Goal: Book appointment/travel/reservation

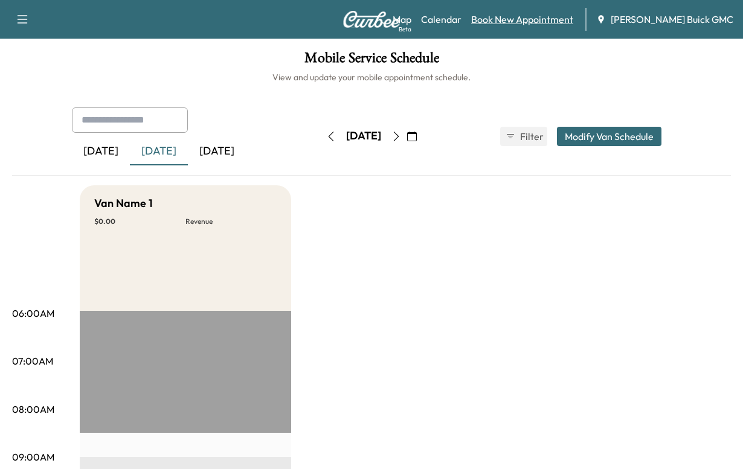
click at [512, 23] on link "Book New Appointment" at bounding box center [522, 19] width 102 height 14
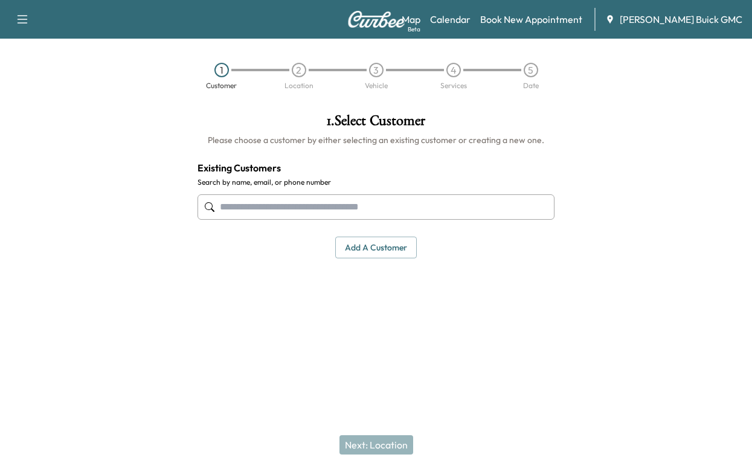
click at [245, 220] on input "text" at bounding box center [376, 207] width 357 height 25
type input "**********"
drag, startPoint x: 302, startPoint y: 266, endPoint x: 208, endPoint y: 272, distance: 94.4
click at [208, 220] on input "**********" at bounding box center [376, 207] width 357 height 25
click at [358, 259] on button "Add a customer" at bounding box center [376, 248] width 82 height 22
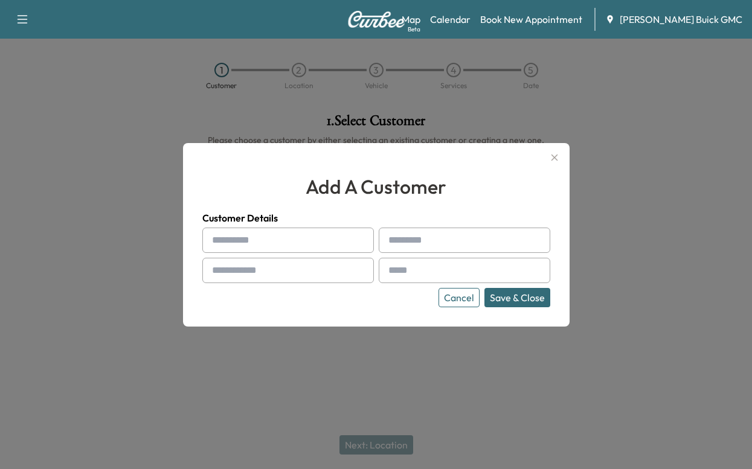
click at [239, 240] on input "text" at bounding box center [288, 240] width 172 height 25
click at [548, 150] on icon "button" at bounding box center [554, 157] width 14 height 14
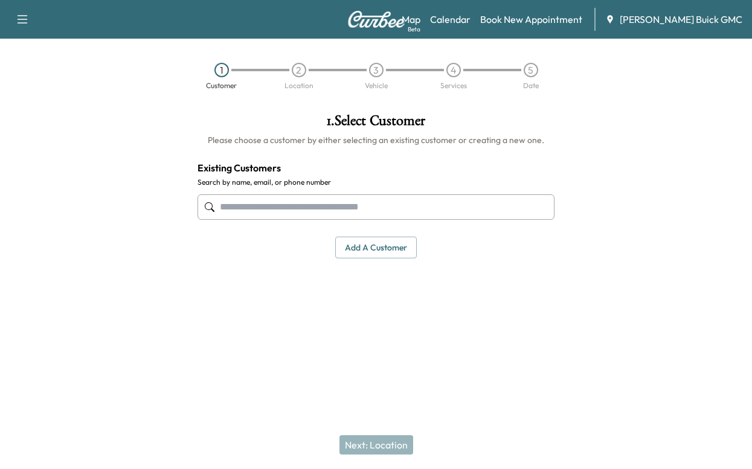
click at [273, 220] on input "text" at bounding box center [376, 207] width 357 height 25
type input "*"
click at [362, 259] on button "Add a customer" at bounding box center [376, 248] width 82 height 22
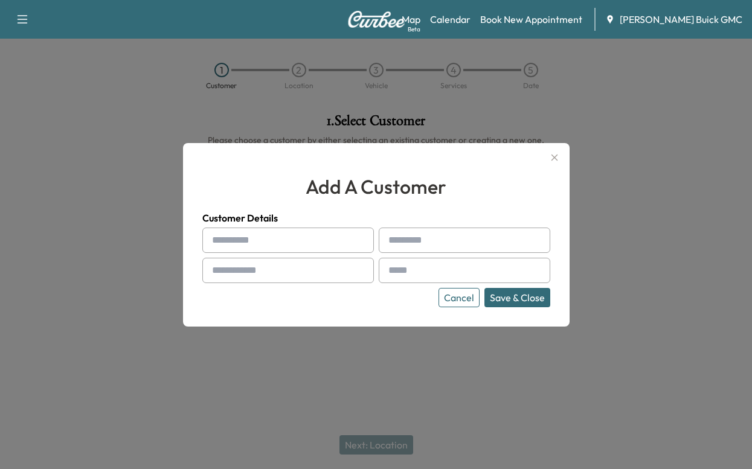
click at [552, 154] on icon "button" at bounding box center [554, 157] width 7 height 7
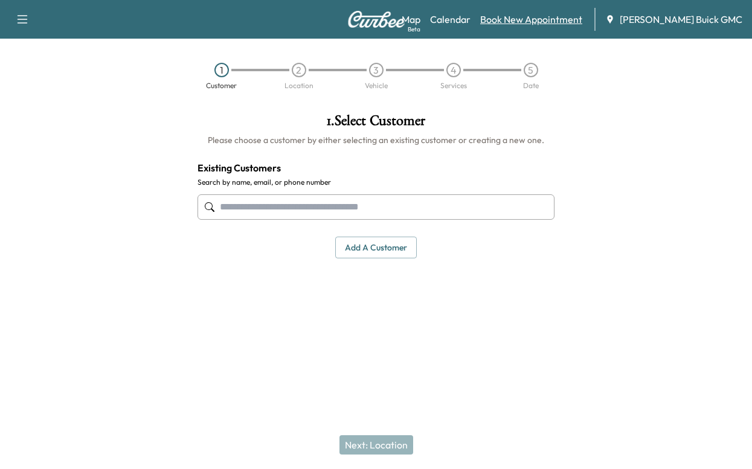
click at [516, 19] on link "Book New Appointment" at bounding box center [531, 19] width 102 height 14
